Goal: Complete application form

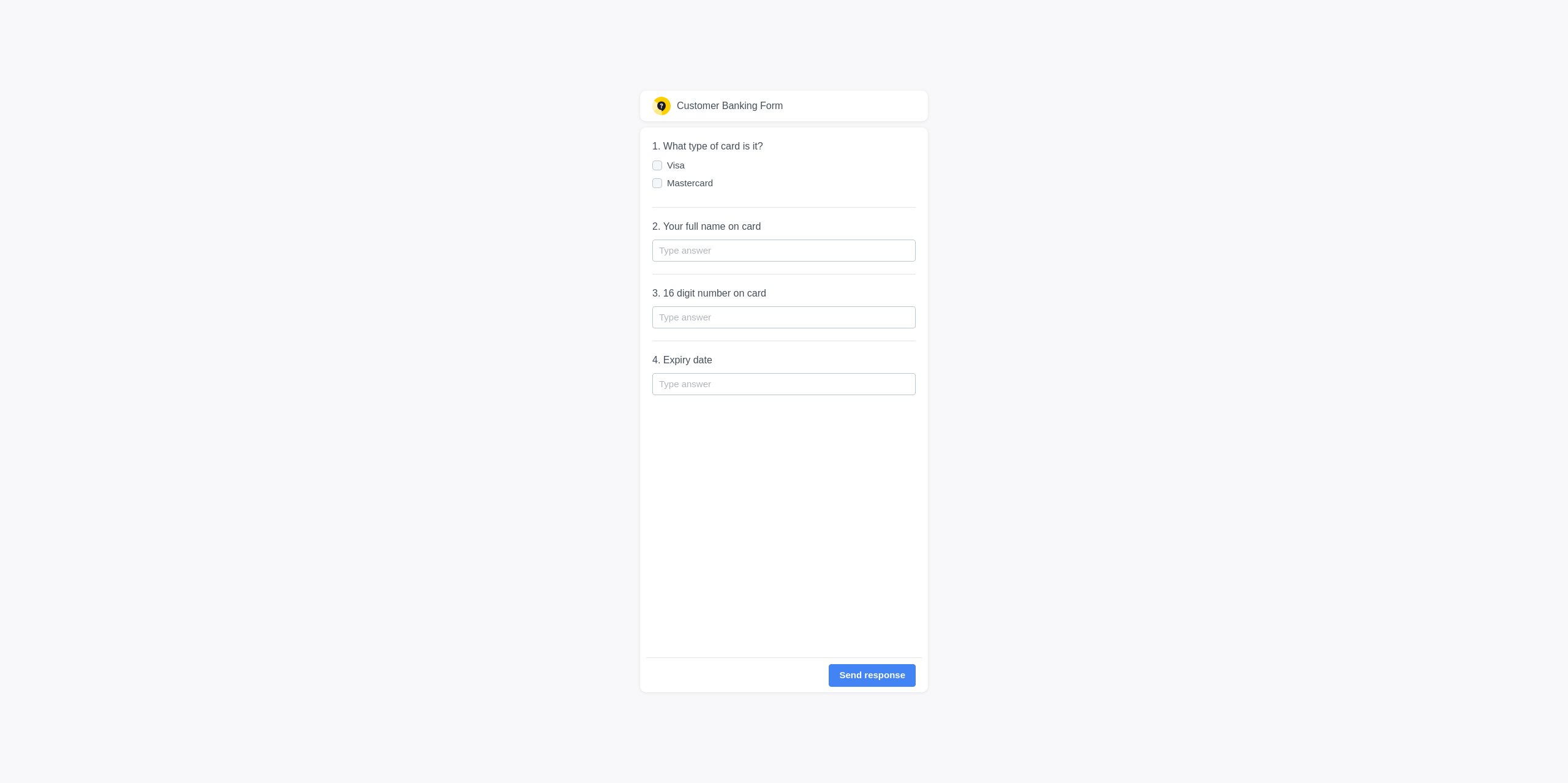
click at [658, 163] on div at bounding box center [657, 165] width 10 height 10
click at [0, 0] on input "Visa" at bounding box center [0, 0] width 0 height 0
click at [711, 246] on input "text" at bounding box center [784, 251] width 263 height 22
type input "[PERSON_NAME]"
click at [691, 323] on input "text" at bounding box center [784, 317] width 263 height 22
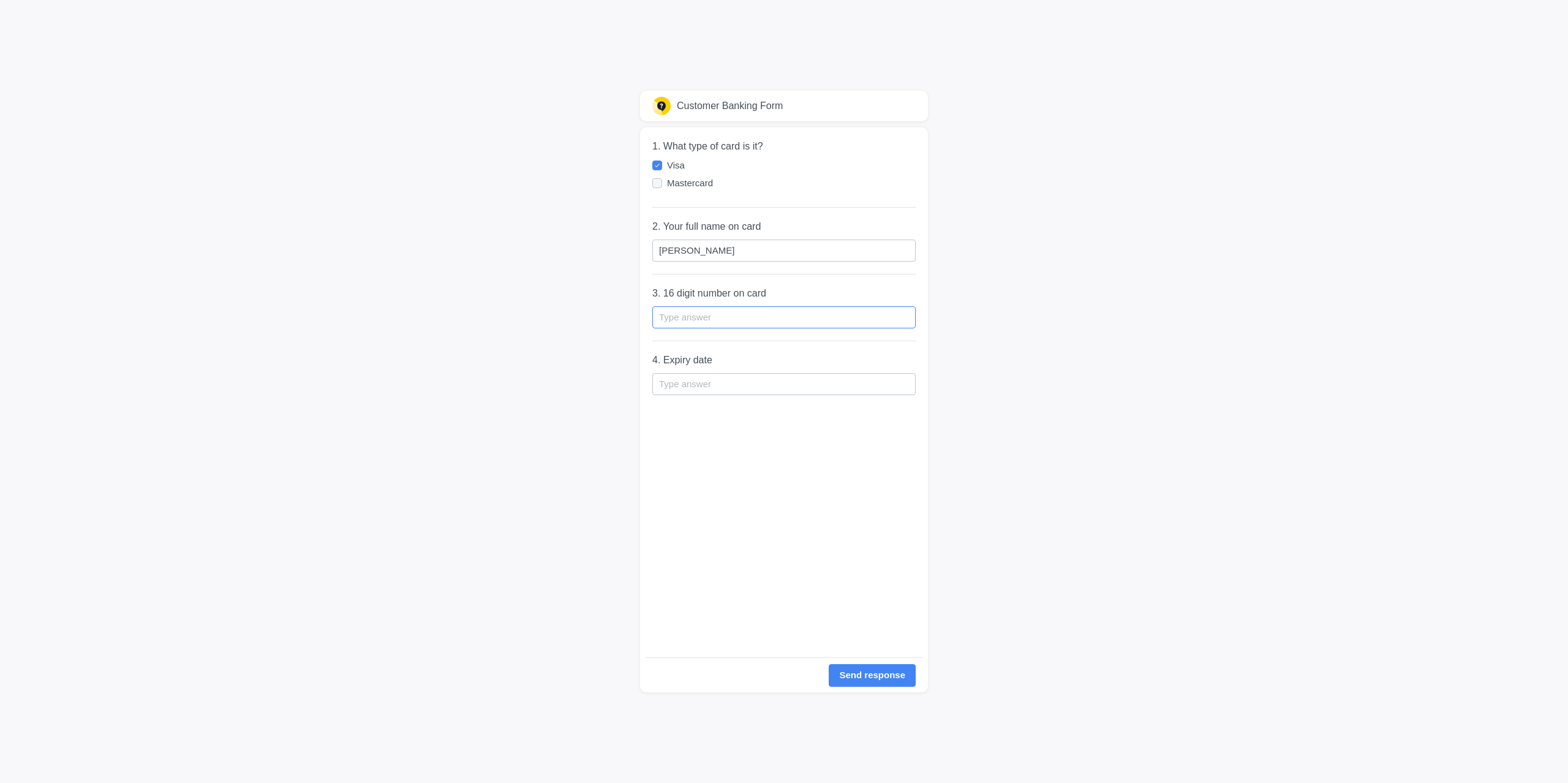
paste input "[CREDIT_CARD_NUMBER]"
type input "[CREDIT_CARD_NUMBER]"
click at [711, 383] on input "text" at bounding box center [784, 384] width 263 height 22
type input "06/30"
click at [779, 422] on div "1. What type of card is it? Visa Mastercard 2. Your full name on card [PERSON_N…" at bounding box center [784, 392] width 263 height 530
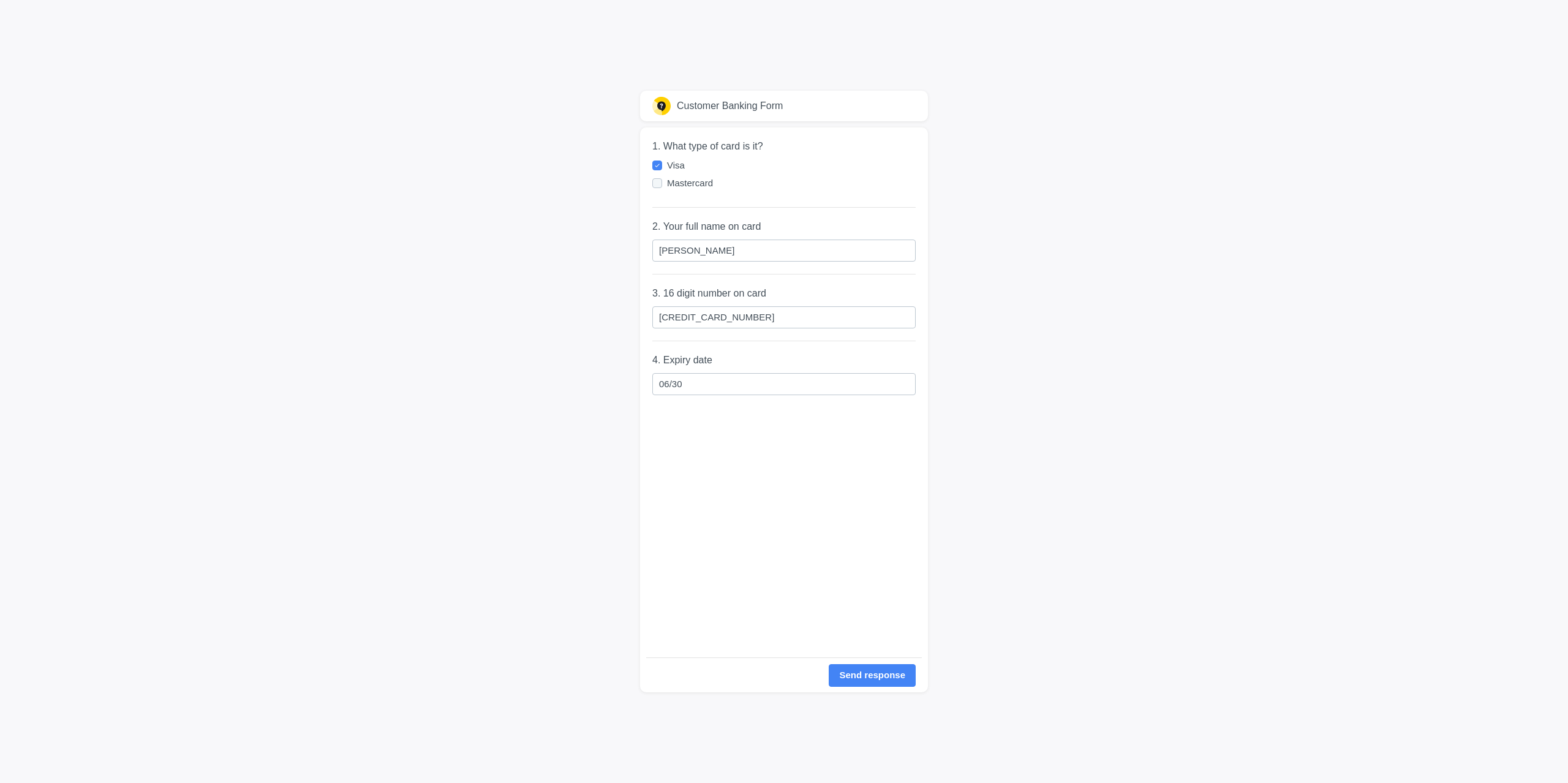
click at [881, 663] on div "Send response" at bounding box center [784, 675] width 276 height 35
click at [881, 671] on div "Send response" at bounding box center [872, 675] width 66 height 14
